Goal: Transaction & Acquisition: Purchase product/service

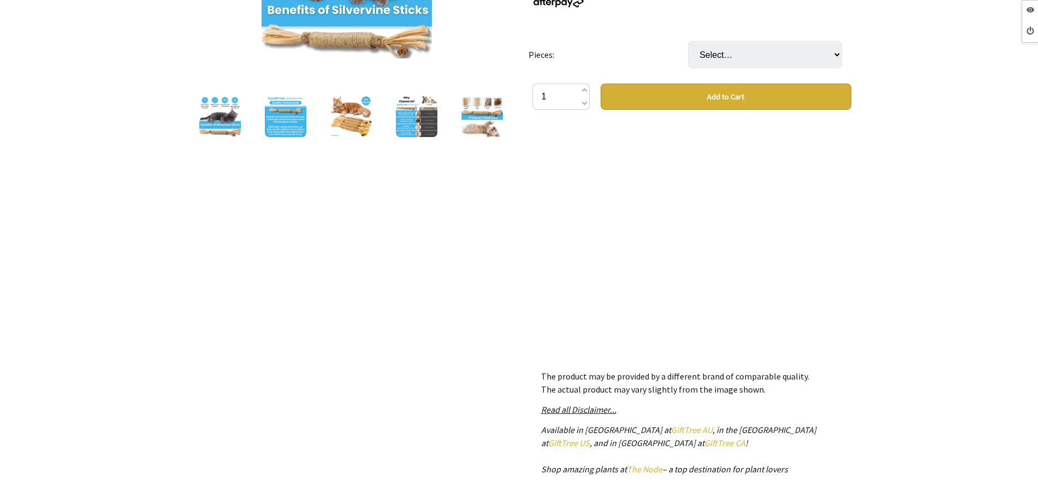
scroll to position [68, 0]
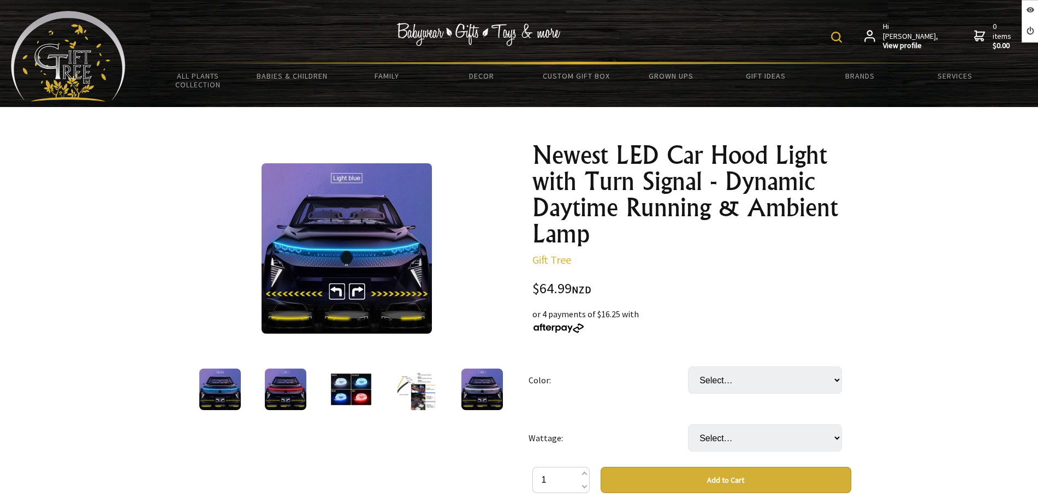
scroll to position [205, 0]
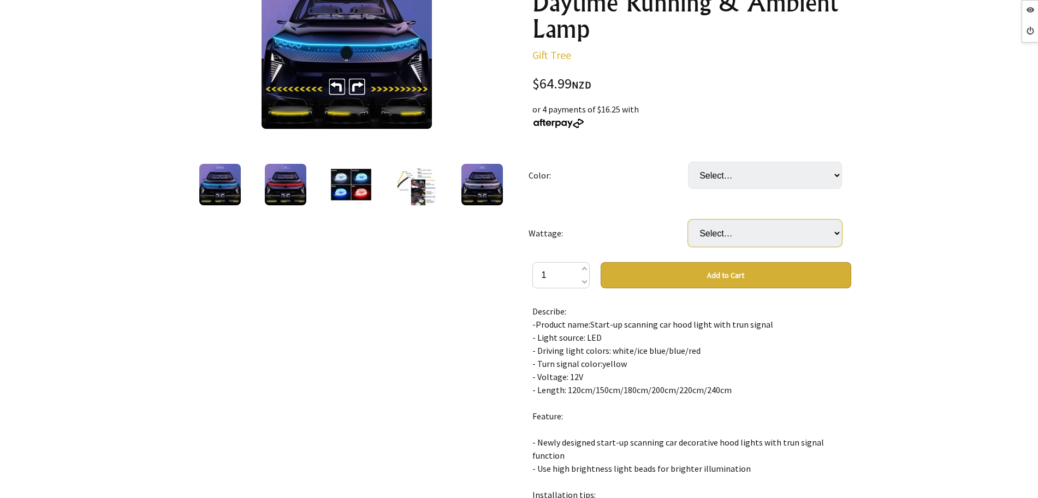
click at [700, 226] on select "Select… 120cm 150cm (+ $2.99) 180cm (+ $5.99) 200cm (+ $8.99) 220cm (+ $11.99)" at bounding box center [765, 233] width 154 height 27
